Goal: Go to known website: Access a specific website the user already knows

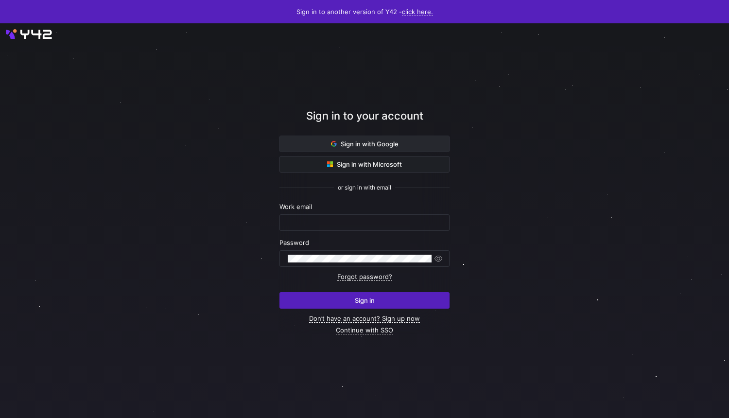
click at [416, 149] on span at bounding box center [364, 144] width 169 height 16
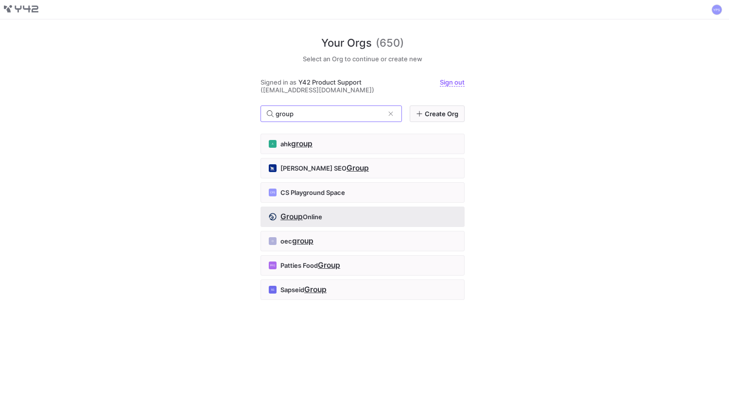
type input "group"
click at [399, 215] on div "Group Online" at bounding box center [363, 217] width 188 height 8
